Goal: Check status: Check status

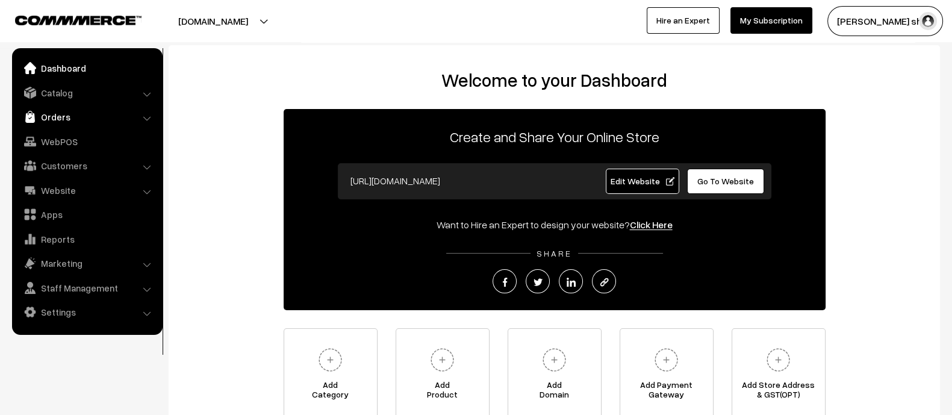
click at [101, 110] on link "Orders" at bounding box center [86, 117] width 143 height 22
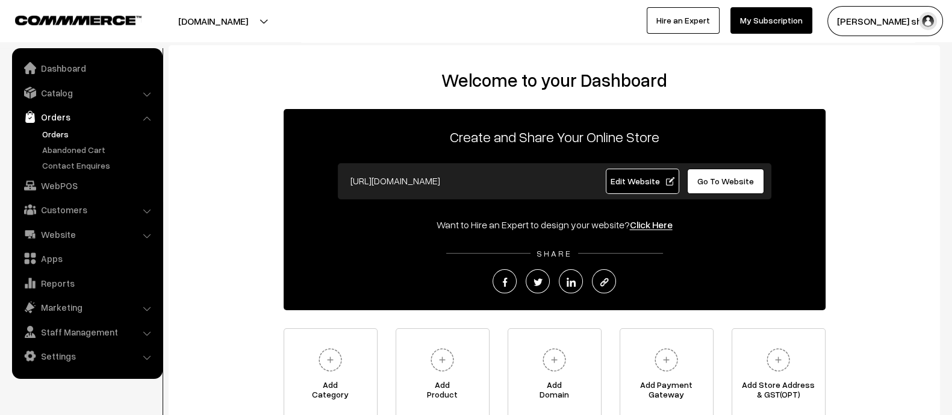
click at [55, 132] on link "Orders" at bounding box center [98, 134] width 119 height 13
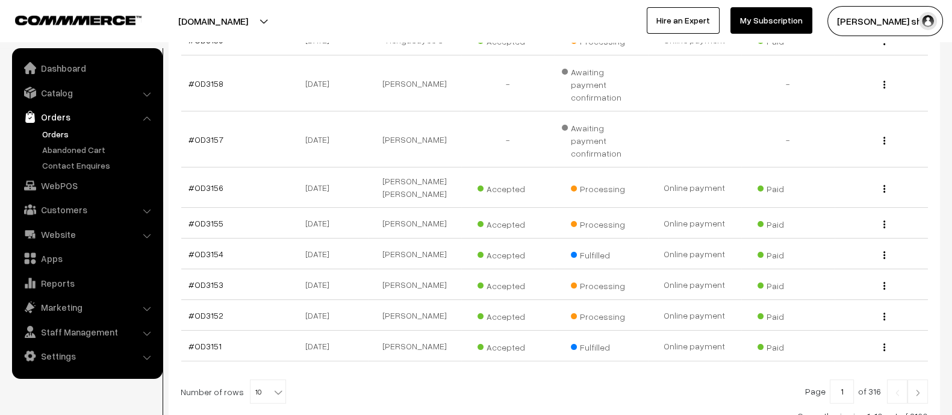
scroll to position [337, 0]
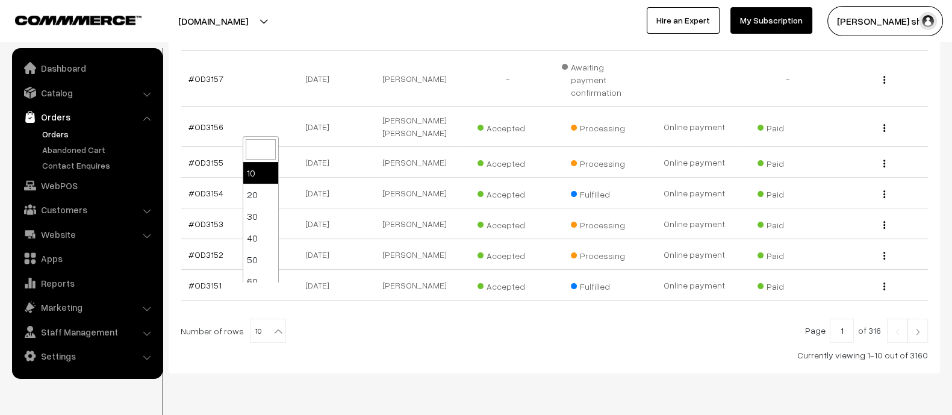
click at [262, 319] on span "10" at bounding box center [268, 331] width 35 height 24
select select "100"
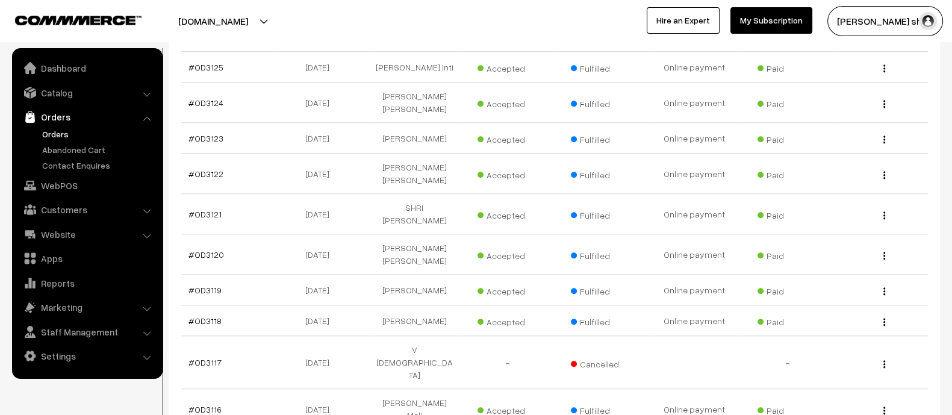
scroll to position [1446, 0]
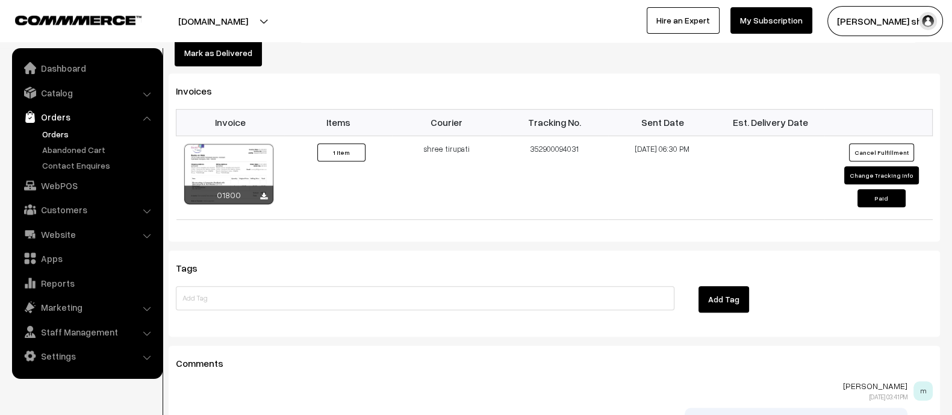
scroll to position [778, 0]
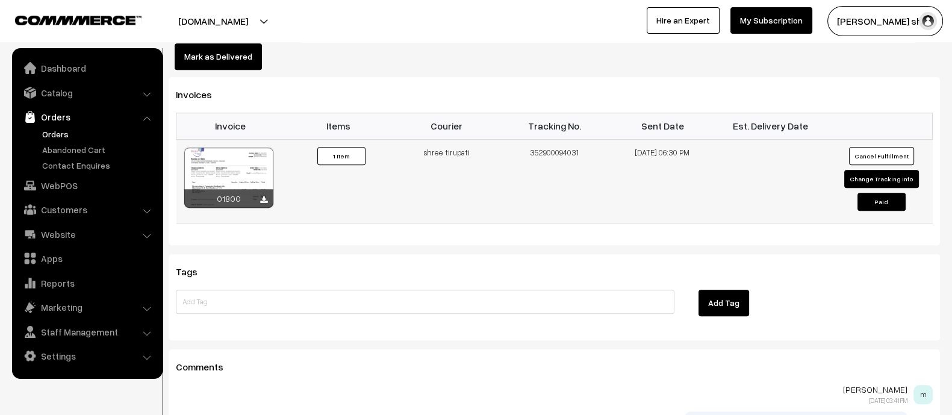
click at [565, 139] on td "352900094031" at bounding box center [555, 181] width 108 height 84
copy td "352900094031"
drag, startPoint x: 703, startPoint y: 108, endPoint x: 622, endPoint y: 110, distance: 80.7
click at [622, 139] on td "01-08-2025 06:30 PM" at bounding box center [662, 181] width 108 height 84
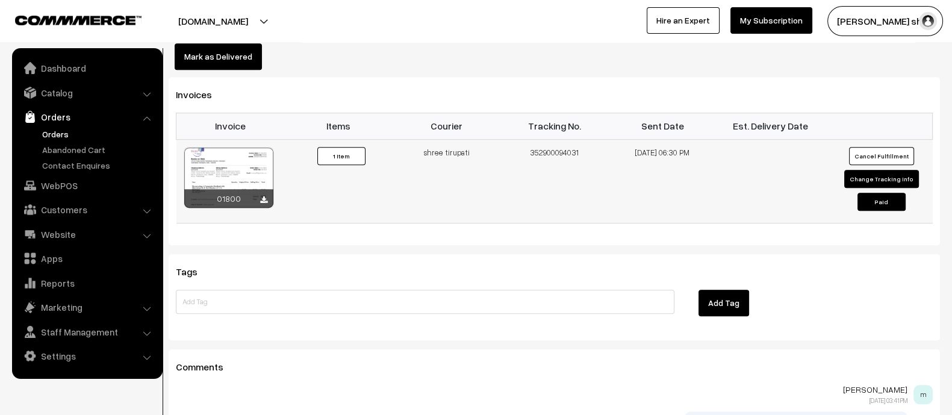
copy td "01-08-2025 06:30 PM"
